Goal: Transaction & Acquisition: Purchase product/service

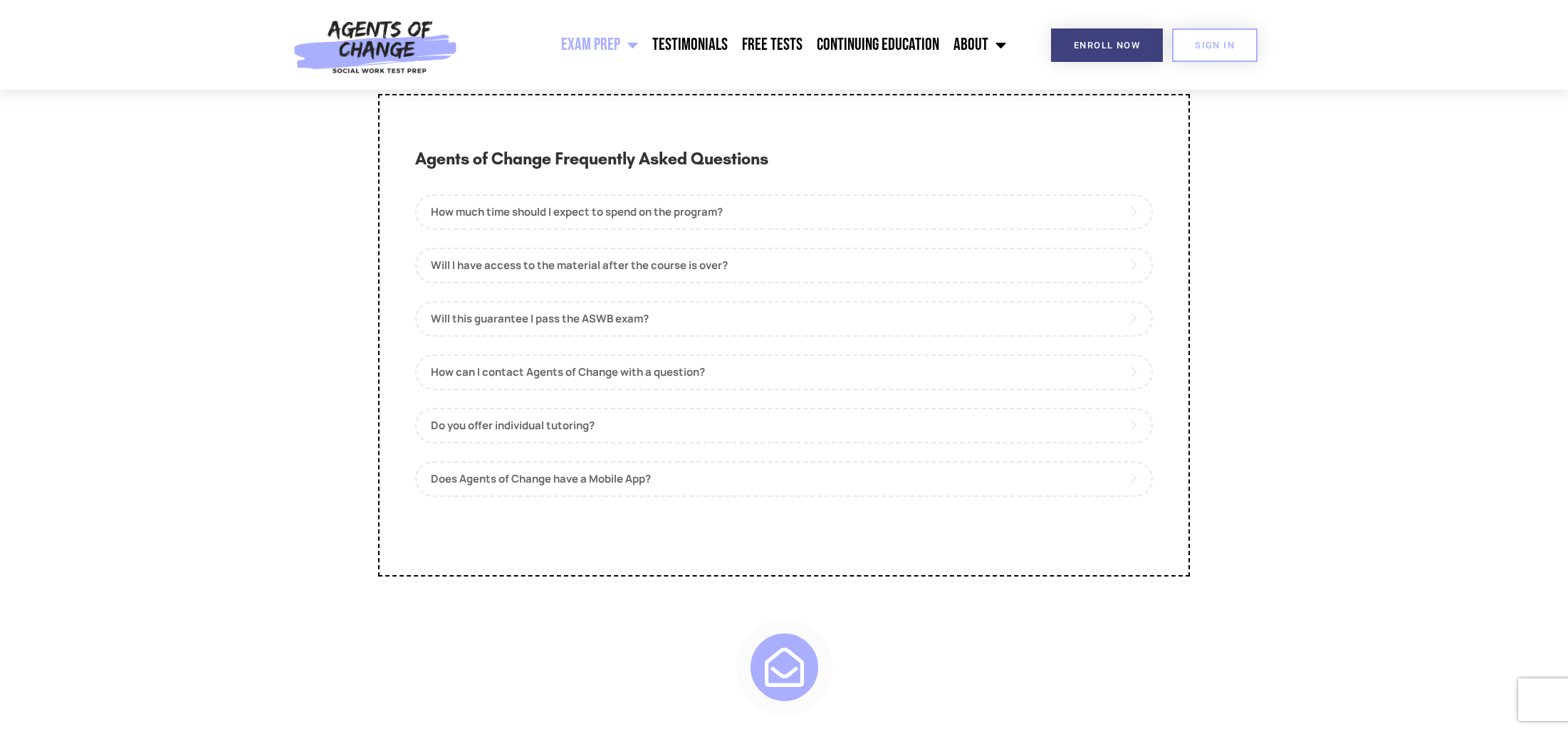
scroll to position [6836, 0]
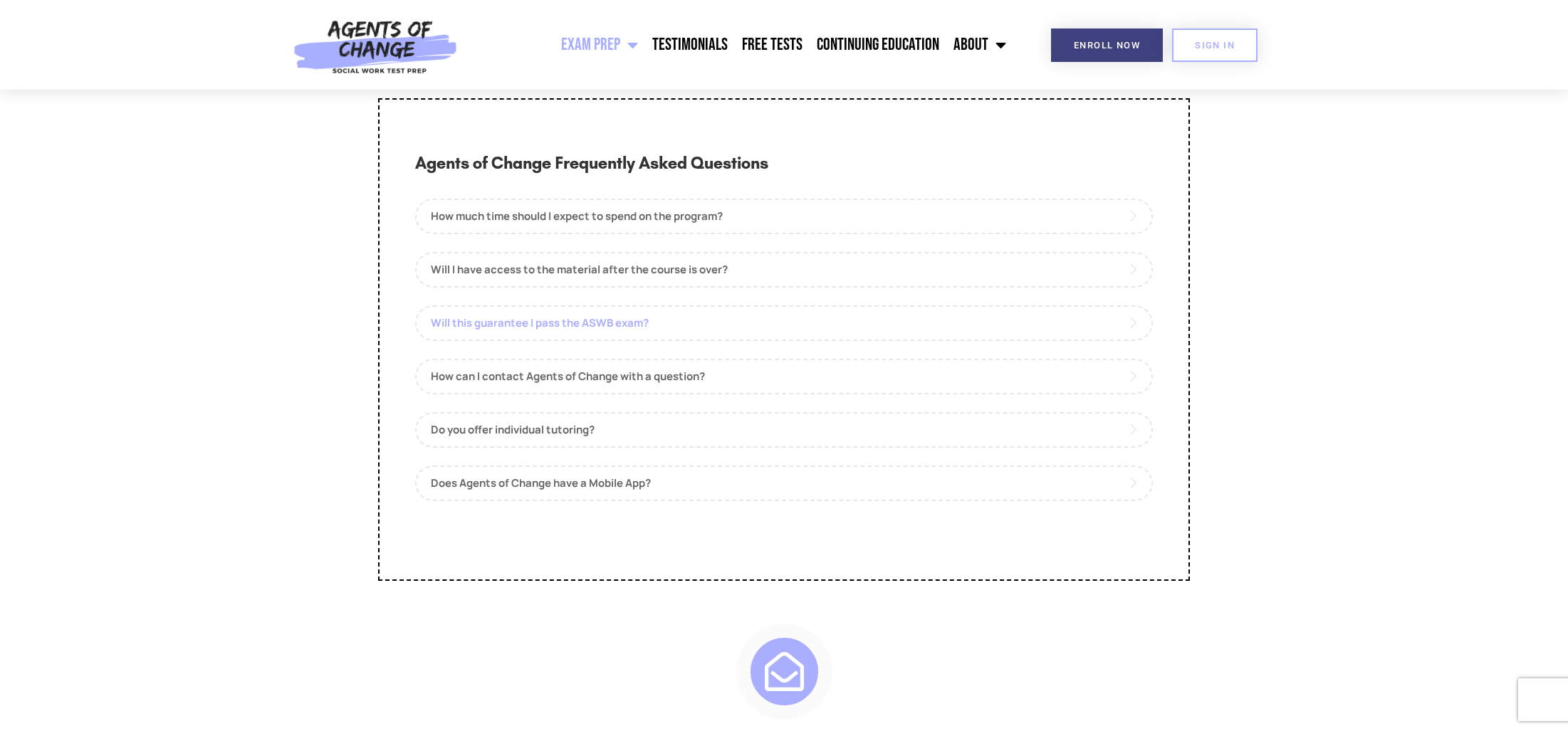
click at [571, 341] on link "Will this guarantee I pass the ASWB exam?" at bounding box center [784, 323] width 738 height 35
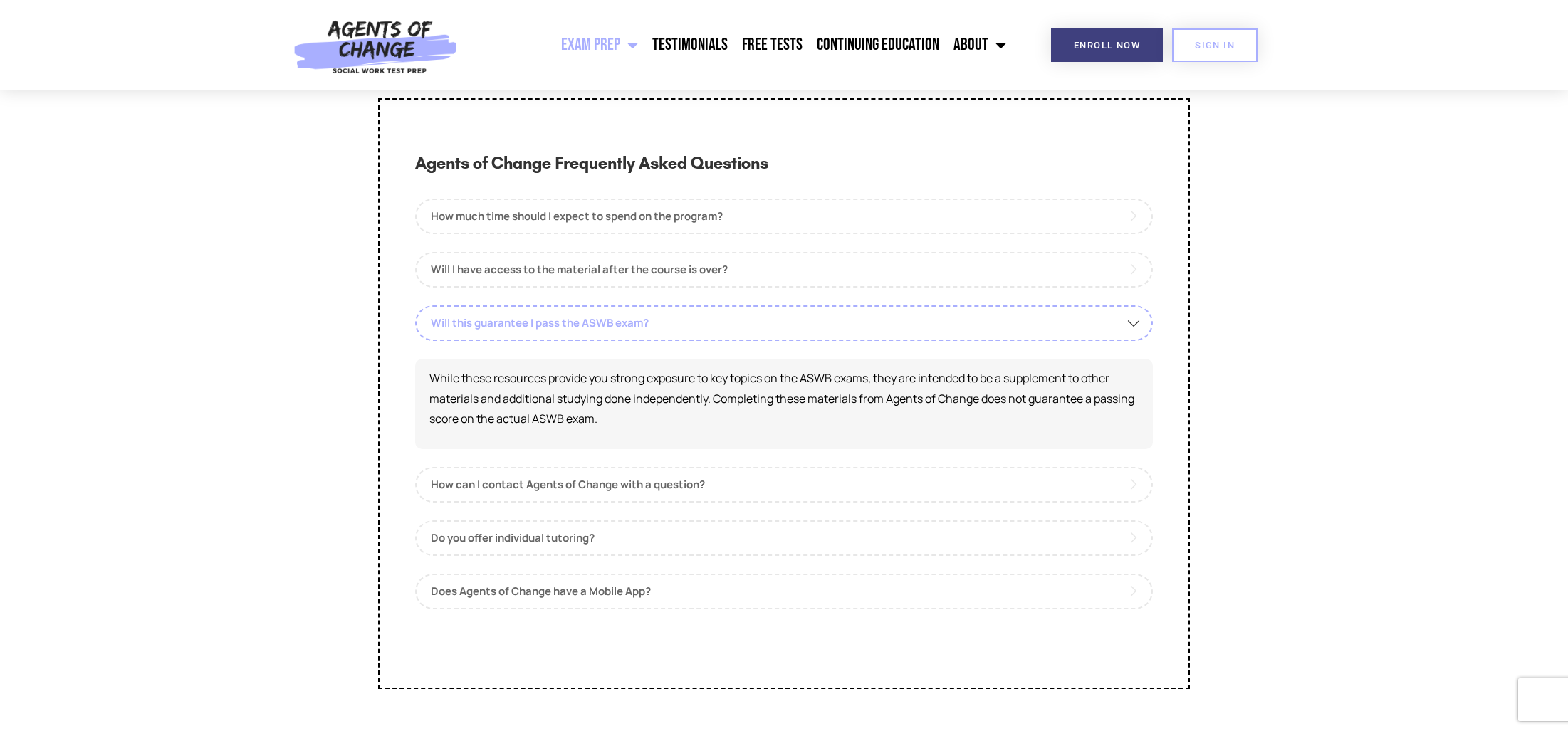
click at [571, 341] on link "Will this guarantee I pass the ASWB exam?" at bounding box center [784, 323] width 738 height 35
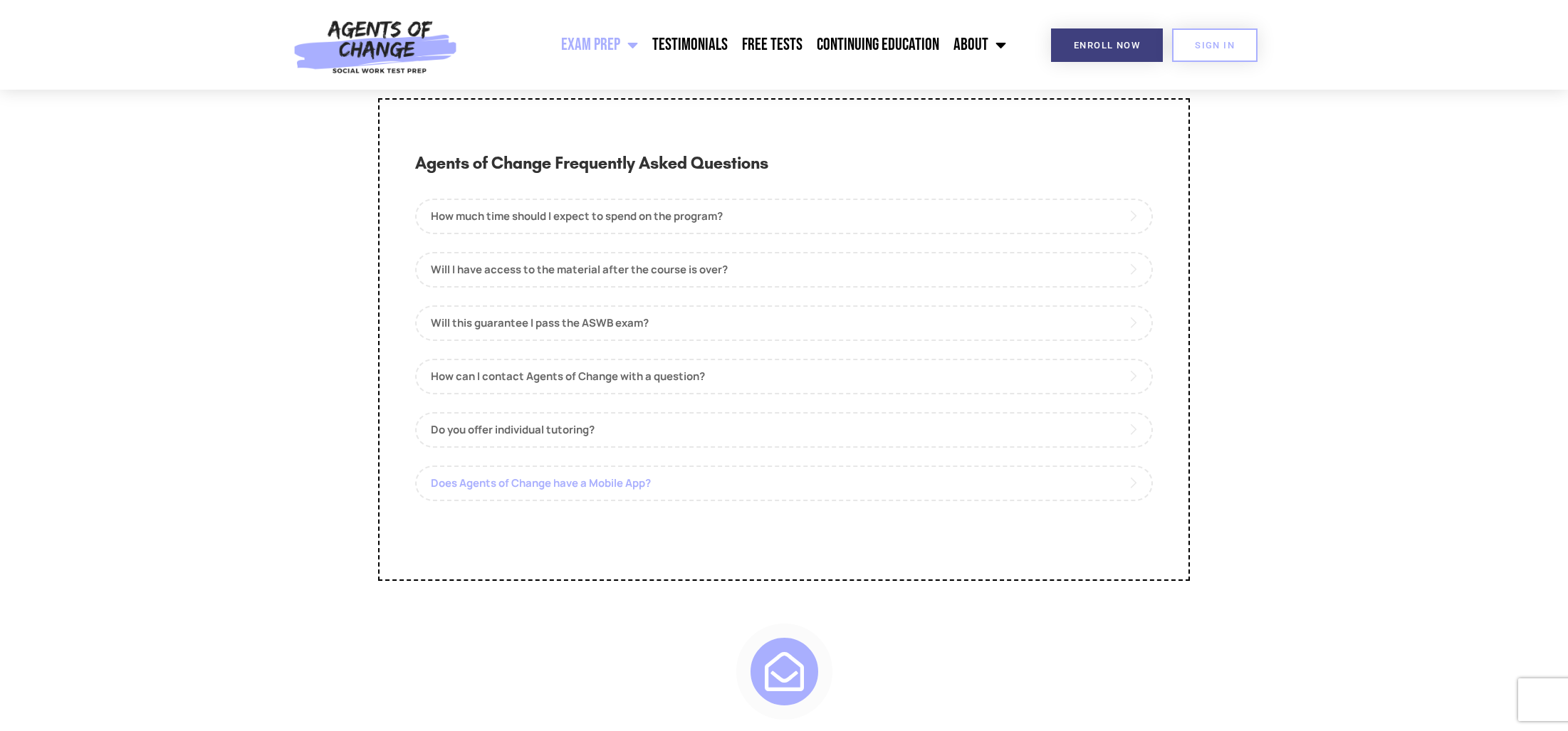
click at [593, 501] on link "Does Agents of Change have a Mobile App?" at bounding box center [784, 483] width 738 height 35
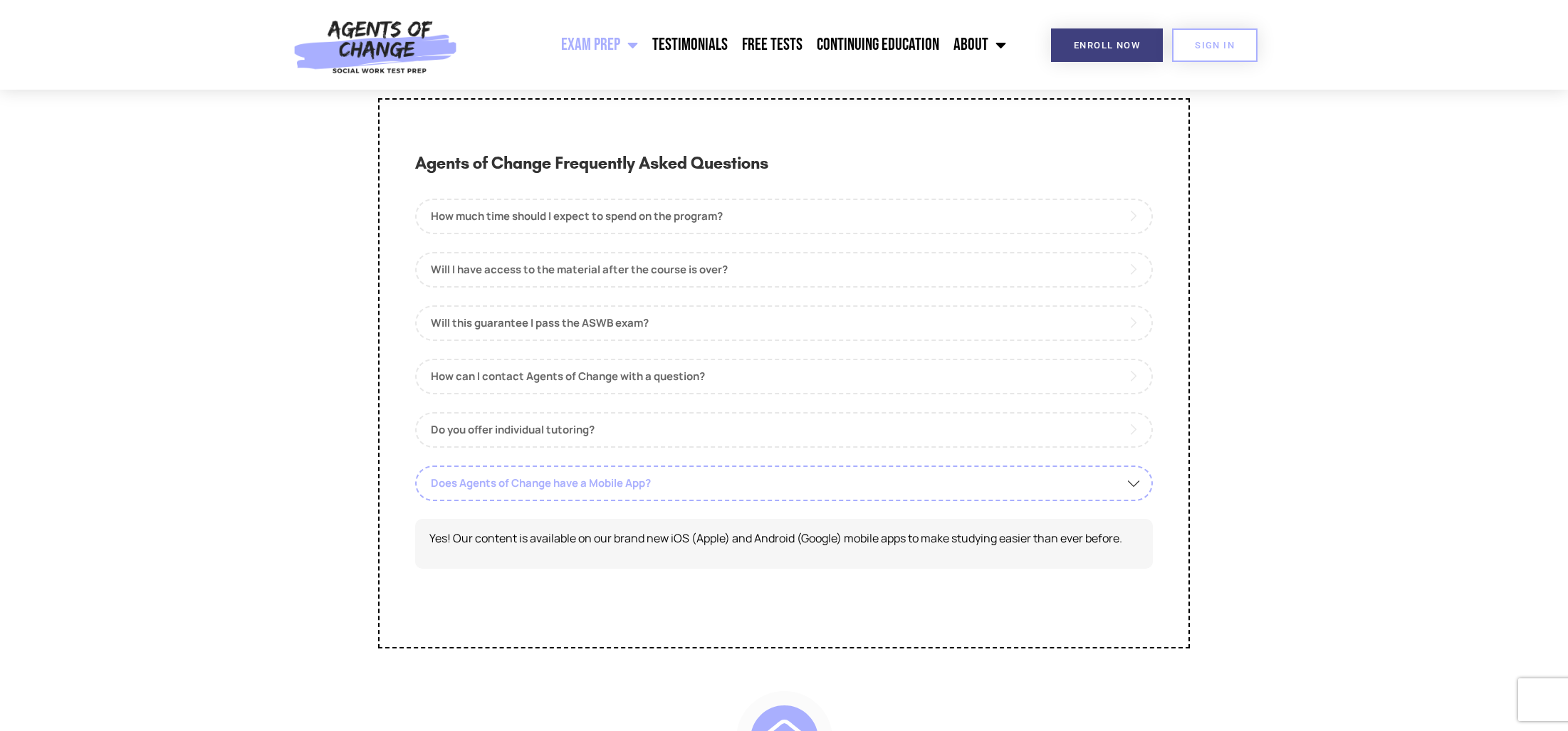
click at [587, 501] on link "Does Agents of Change have a Mobile App?" at bounding box center [784, 483] width 738 height 35
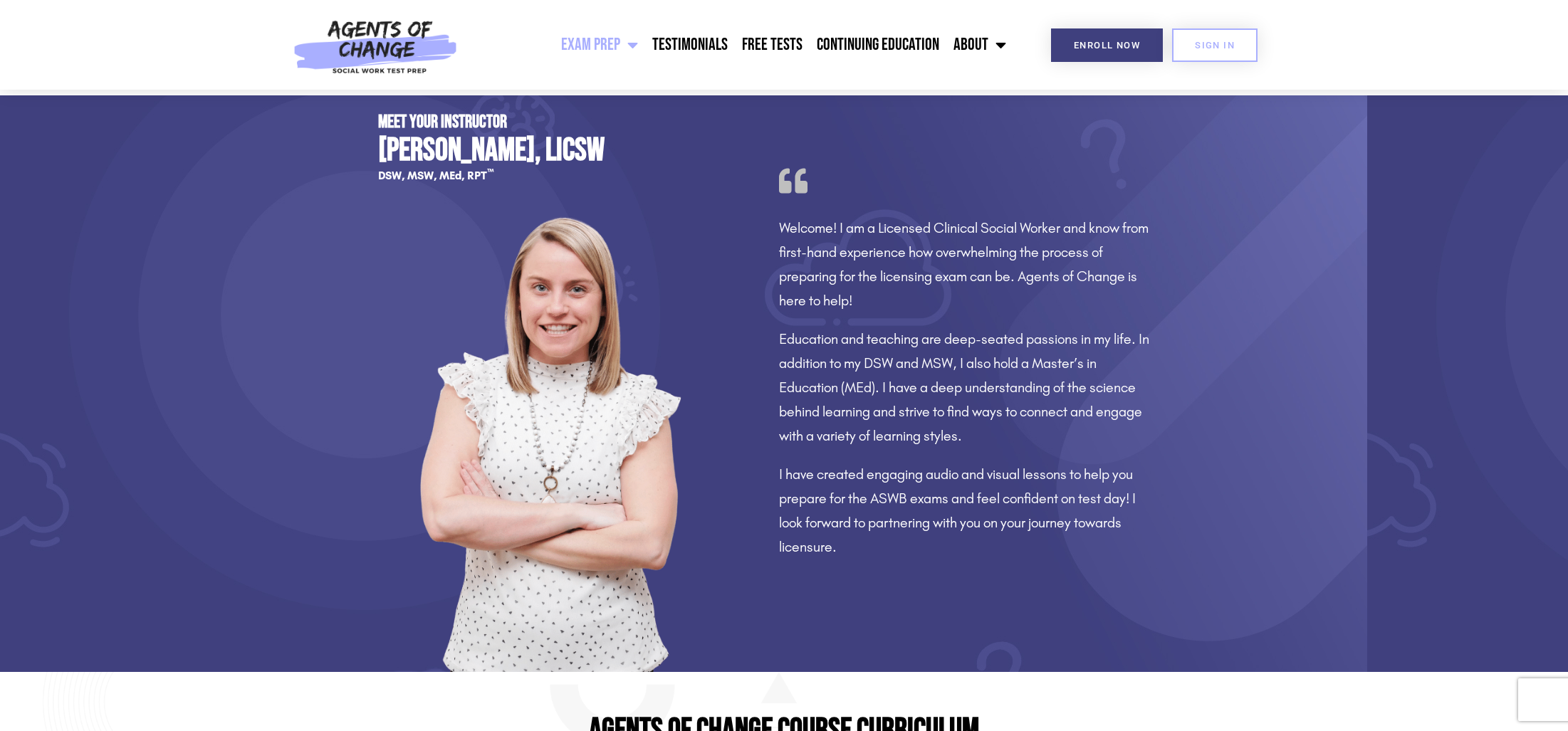
scroll to position [925, 0]
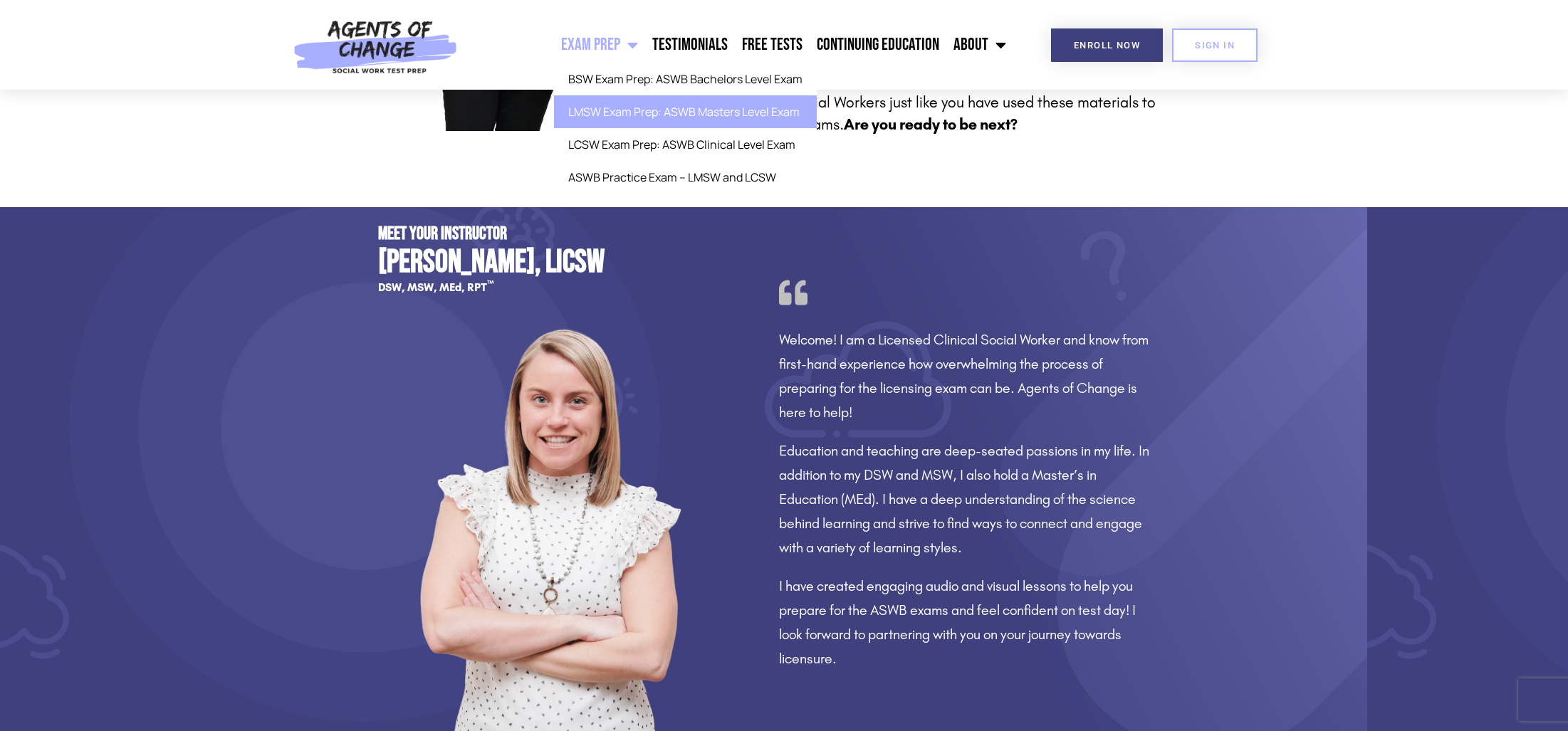
click at [618, 109] on link "LMSW Exam Prep: ASWB Masters Level Exam" at bounding box center [685, 112] width 263 height 32
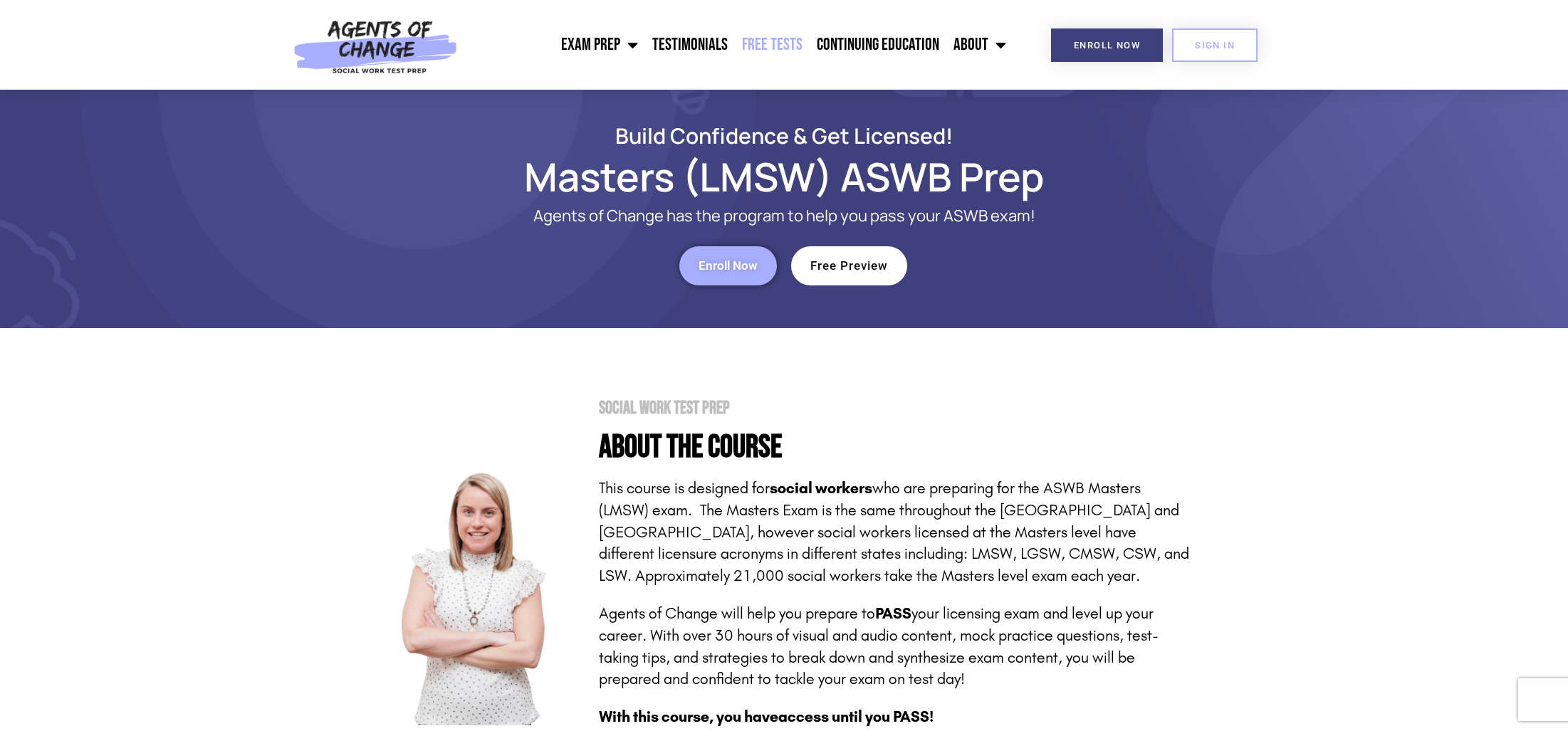
click at [782, 42] on link "Free Tests" at bounding box center [772, 44] width 74 height 35
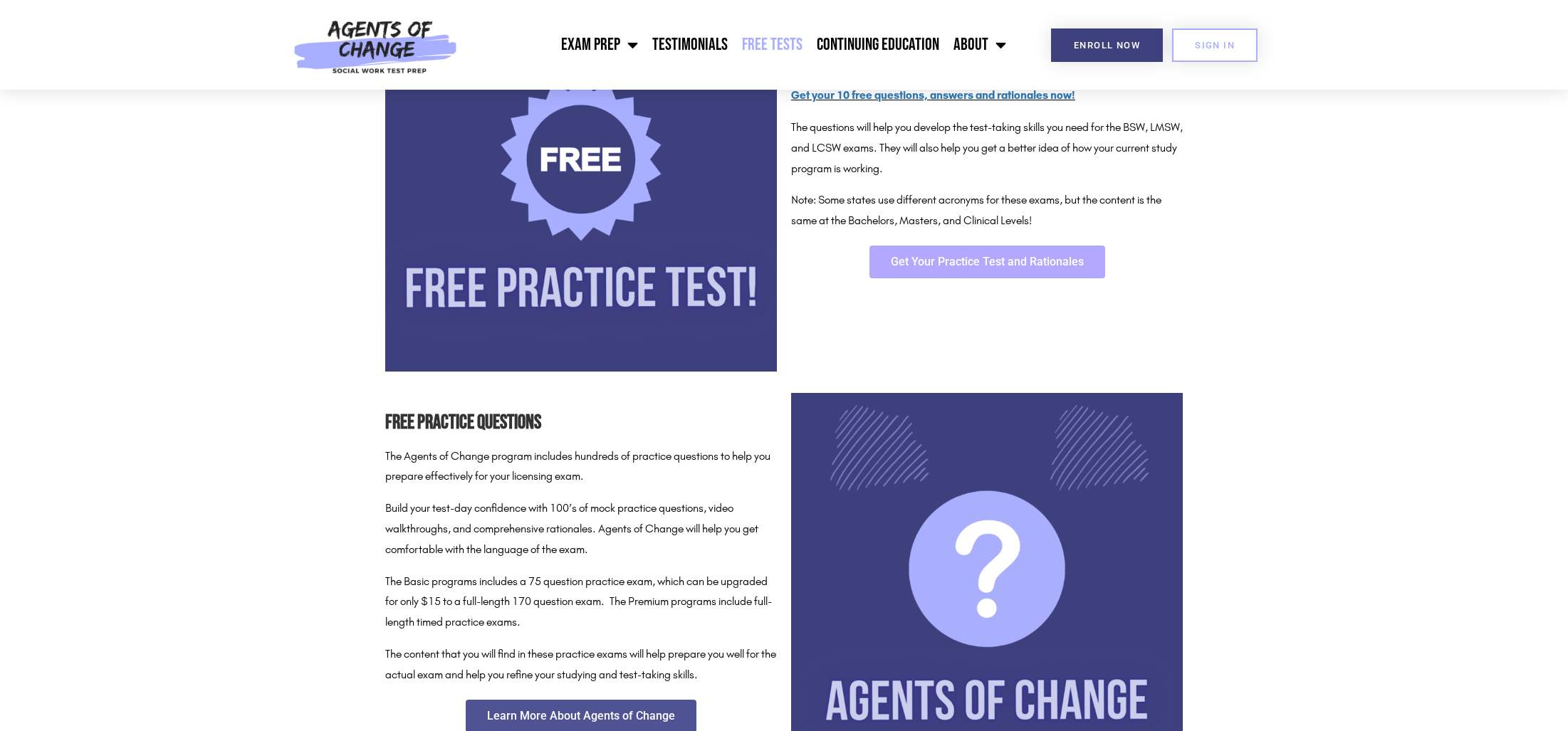
scroll to position [356, 0]
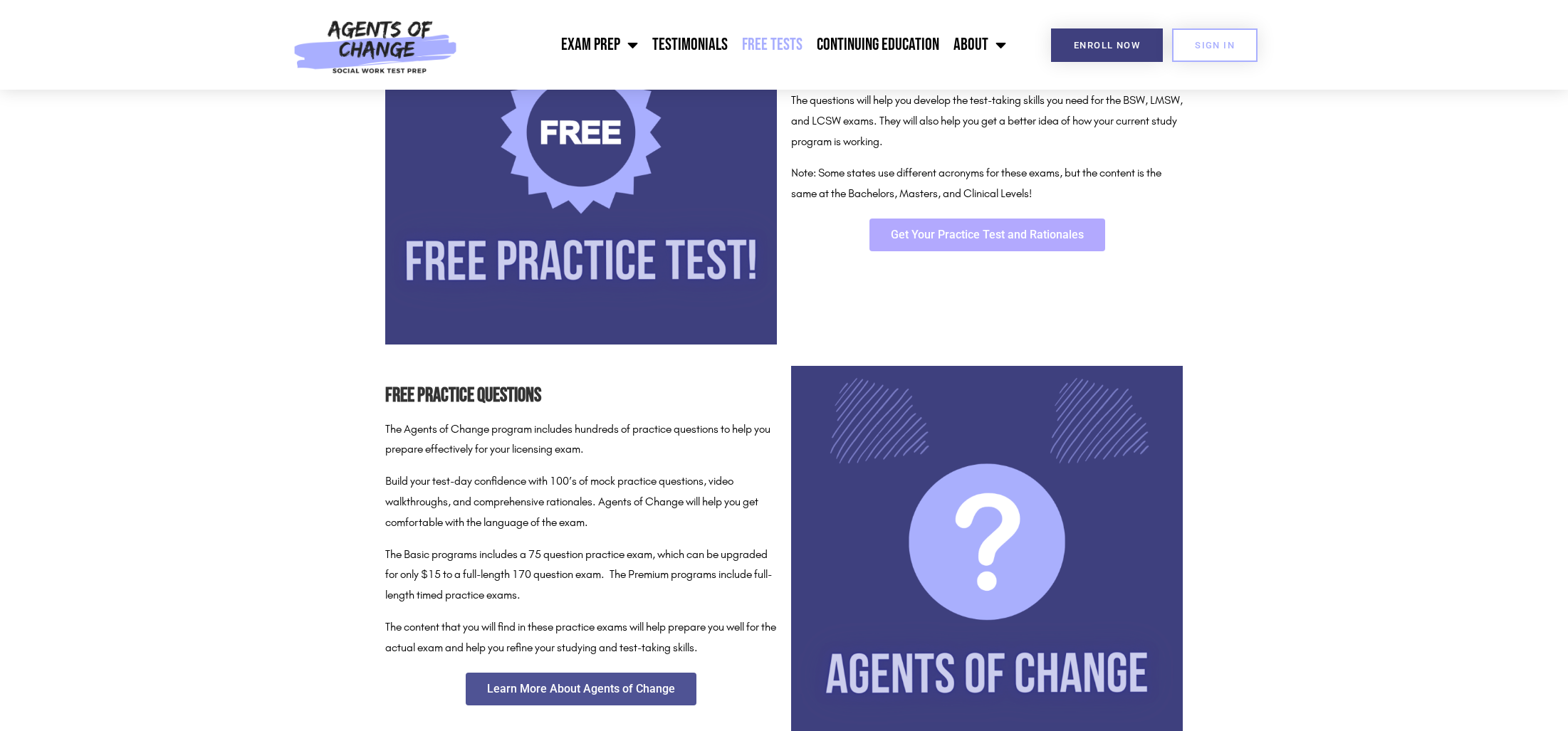
click at [967, 234] on span "Get Your Practice Test and Rationales" at bounding box center [988, 235] width 193 height 11
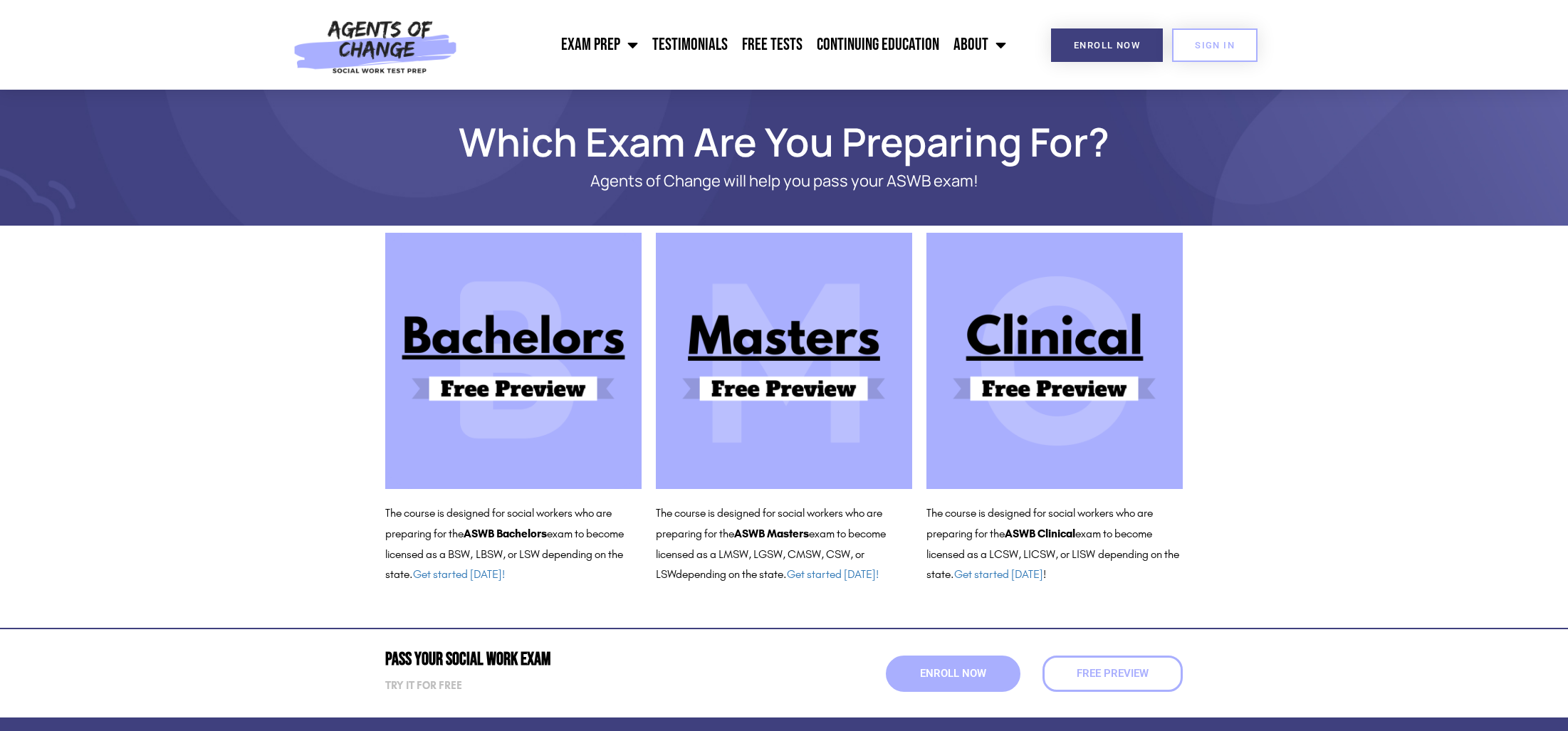
click at [767, 367] on img at bounding box center [784, 360] width 256 height 256
click at [1114, 44] on span "Enroll Now" at bounding box center [1107, 46] width 66 height 10
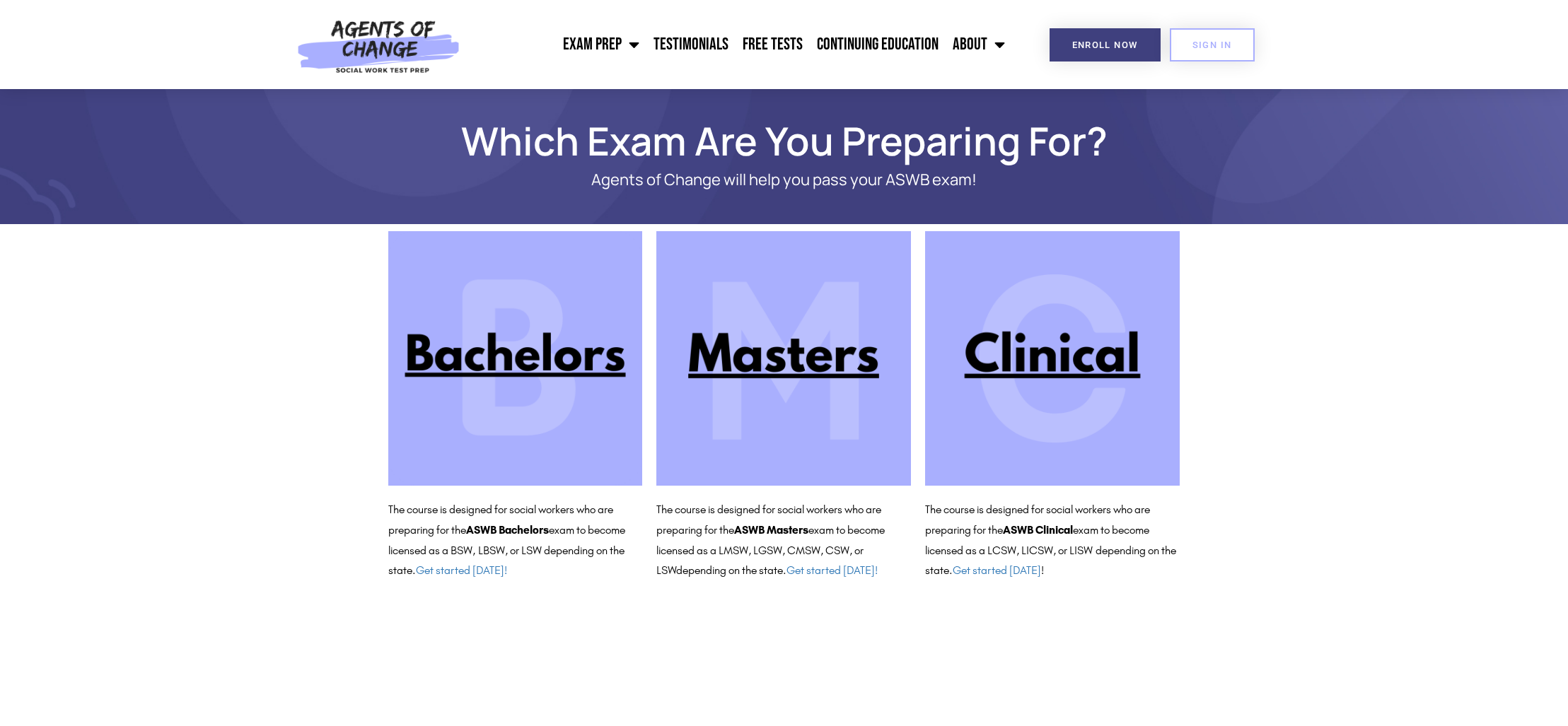
click at [775, 360] on img at bounding box center [783, 358] width 255 height 255
